Goal: Information Seeking & Learning: Learn about a topic

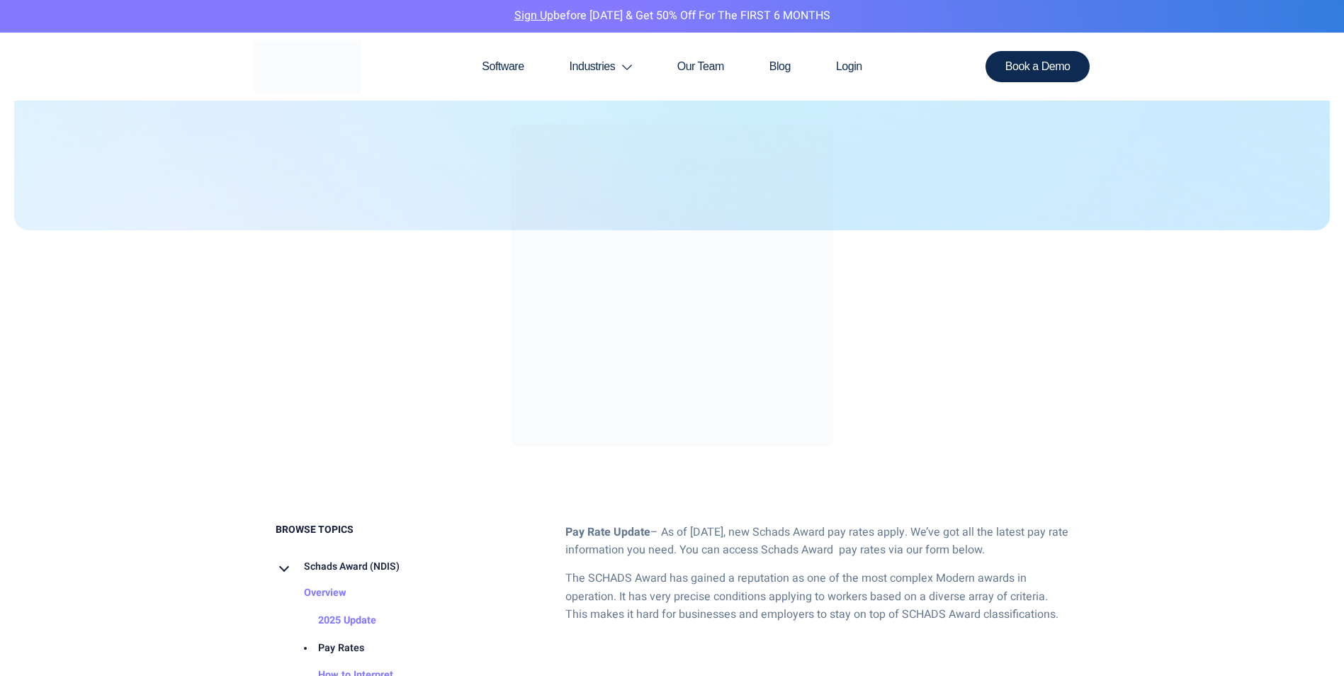
scroll to position [567, 0]
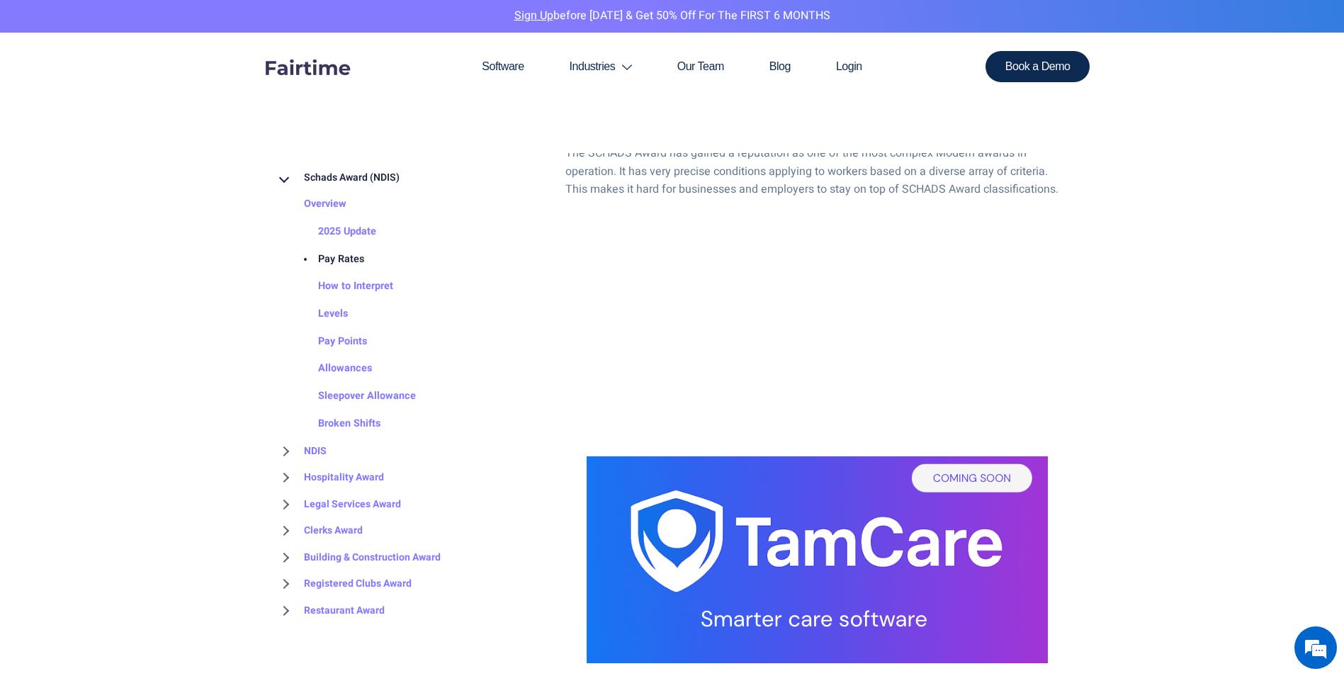
click at [336, 254] on link "Pay Rates" at bounding box center [327, 260] width 74 height 28
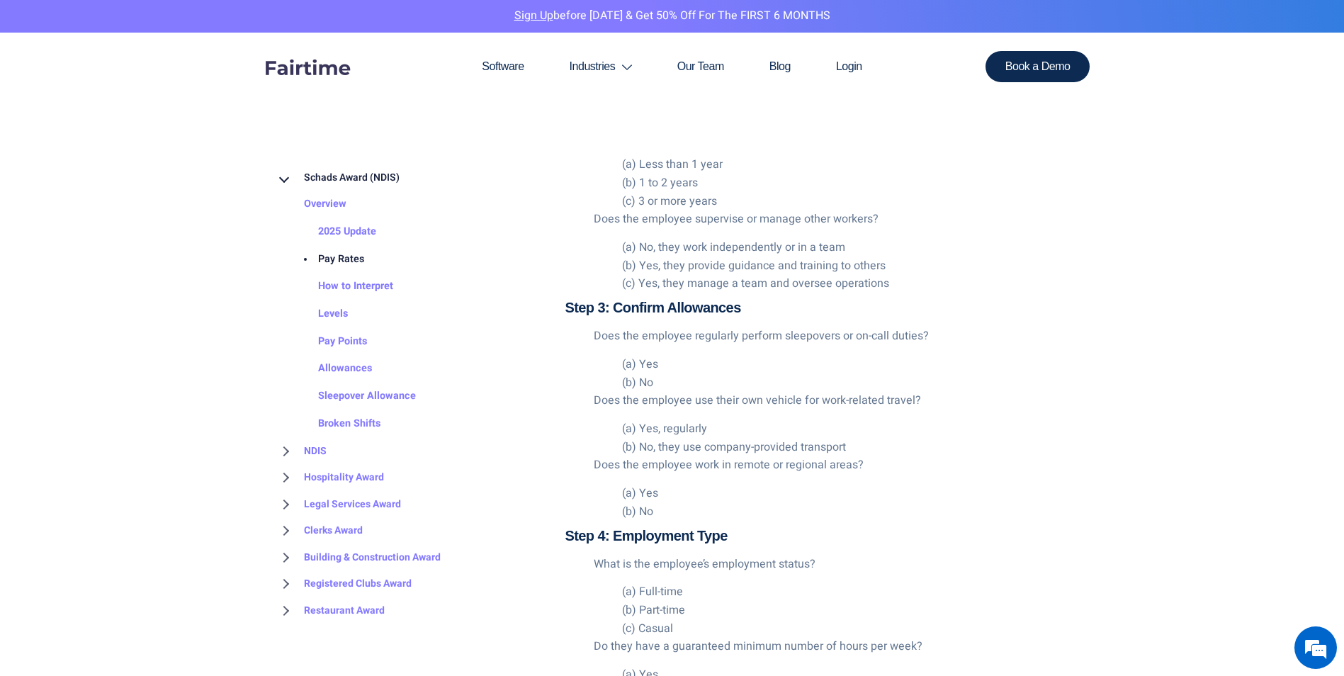
scroll to position [2407, 0]
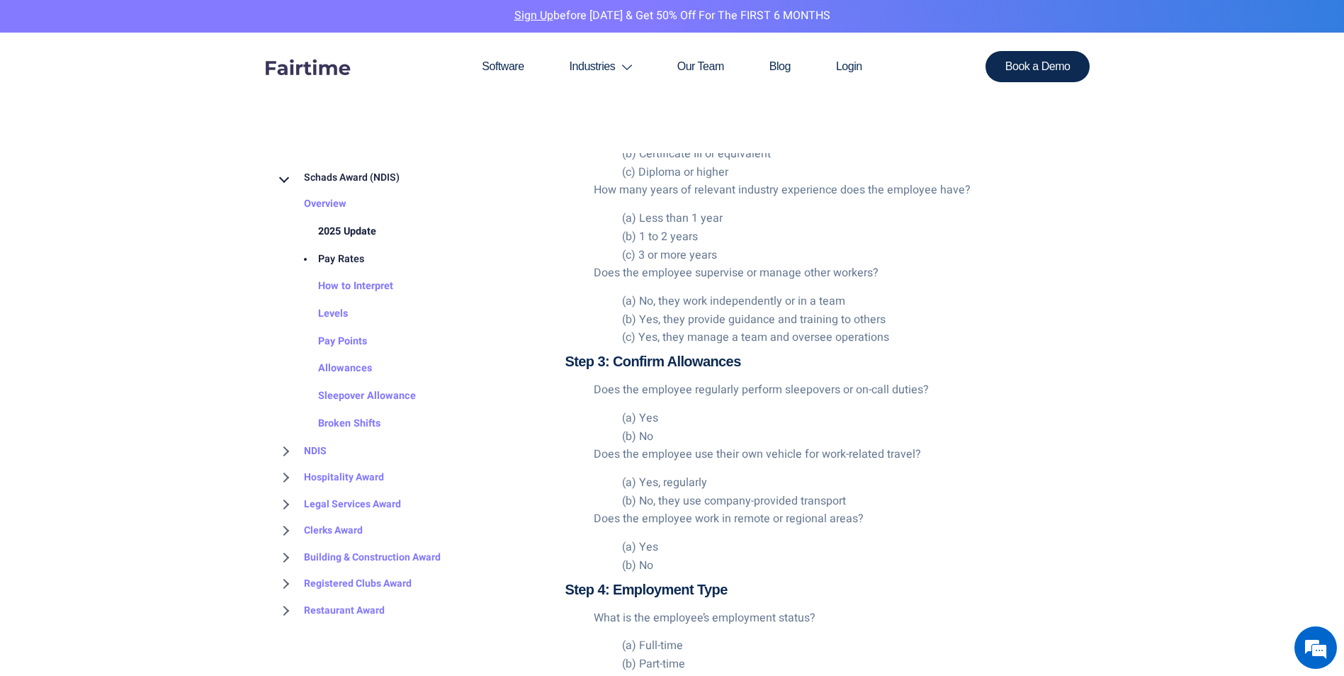
click at [358, 231] on link "2025 Update" at bounding box center [333, 232] width 86 height 28
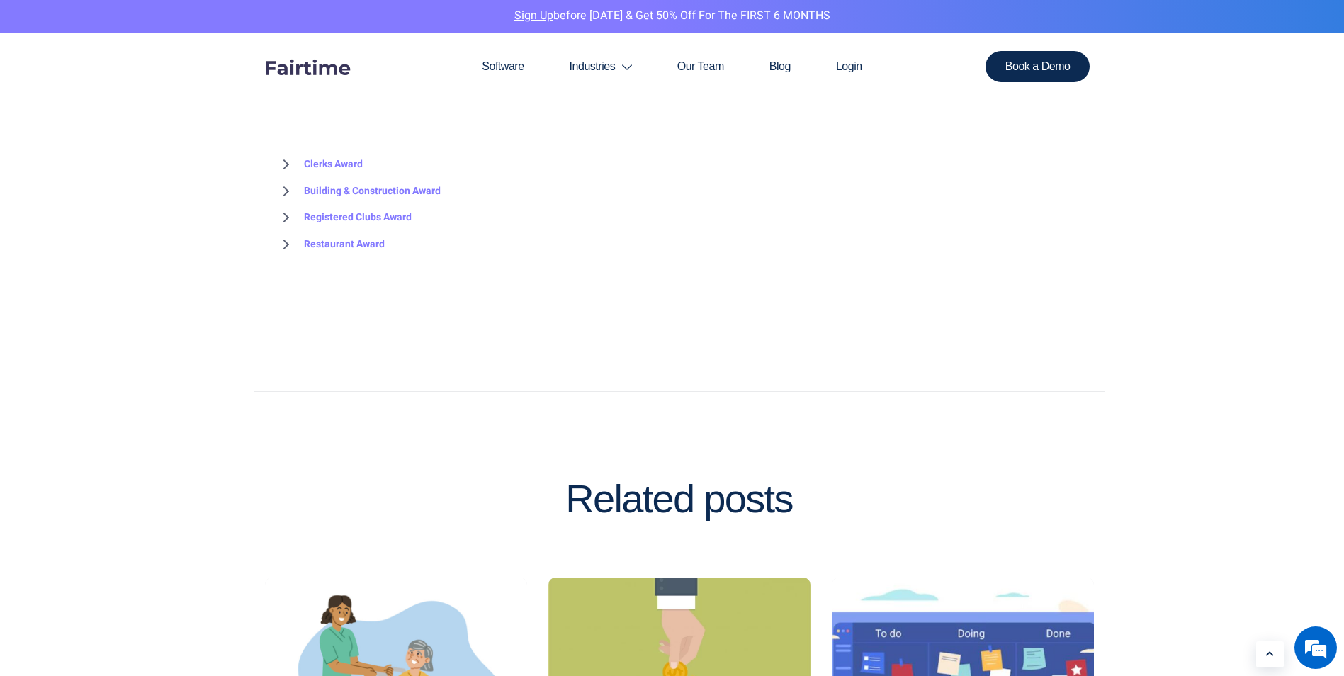
scroll to position [2196, 0]
